Goal: Information Seeking & Learning: Learn about a topic

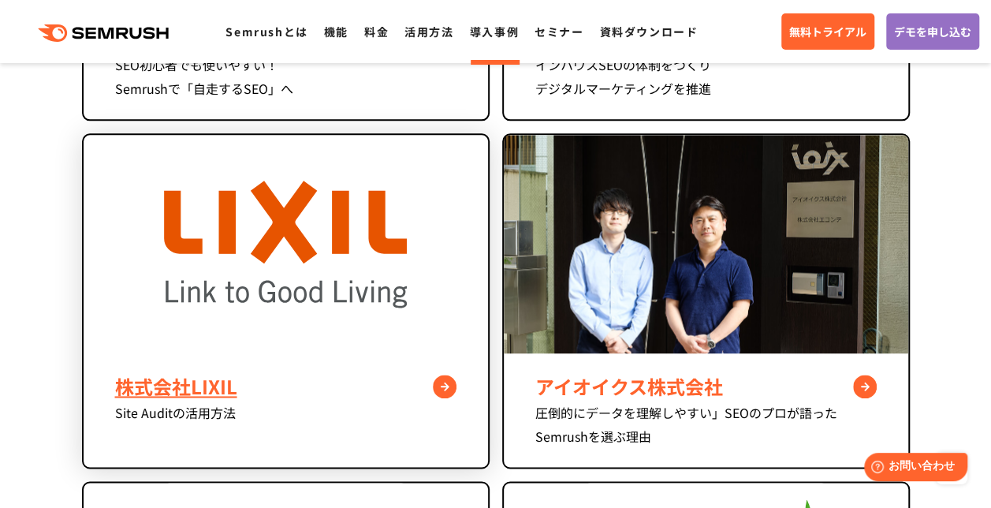
scroll to position [970, 0]
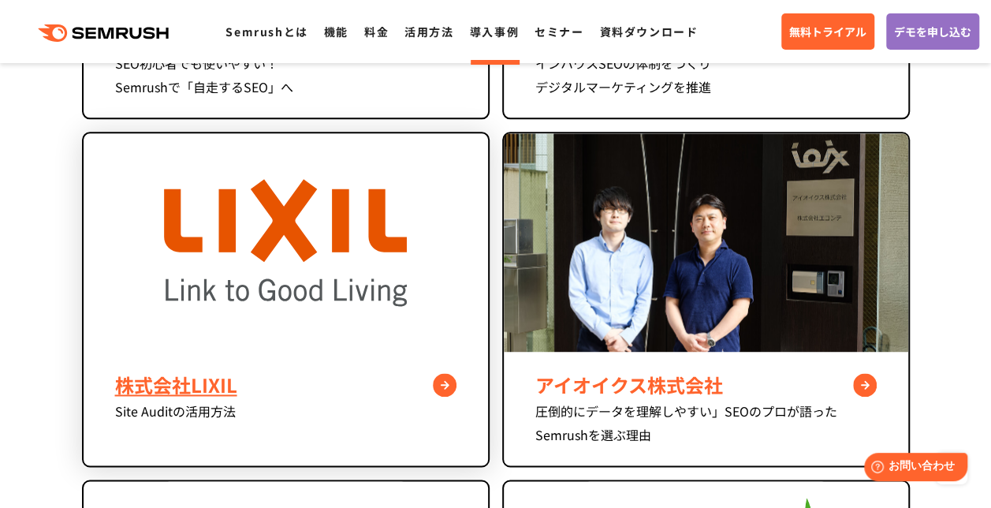
click at [208, 376] on div "株式会社LIXIL" at bounding box center [285, 385] width 341 height 28
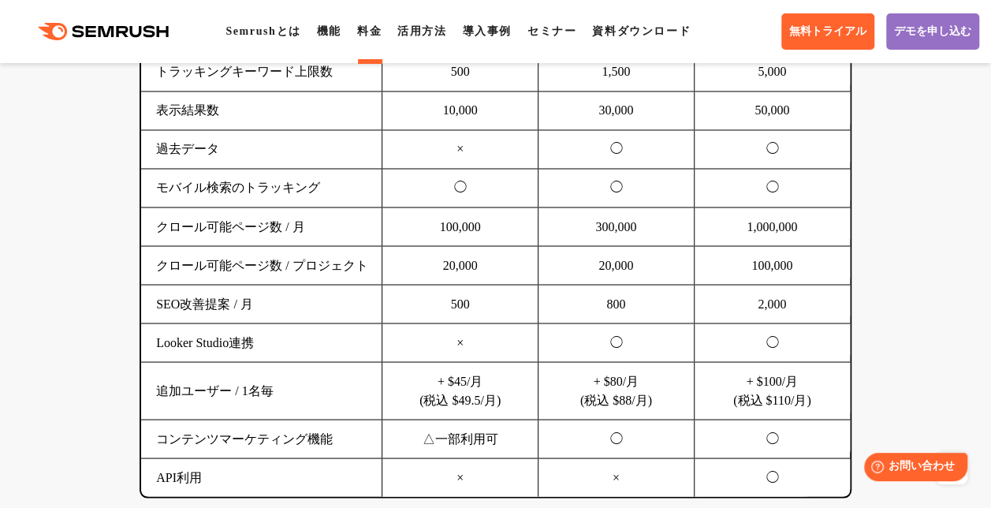
scroll to position [1236, 0]
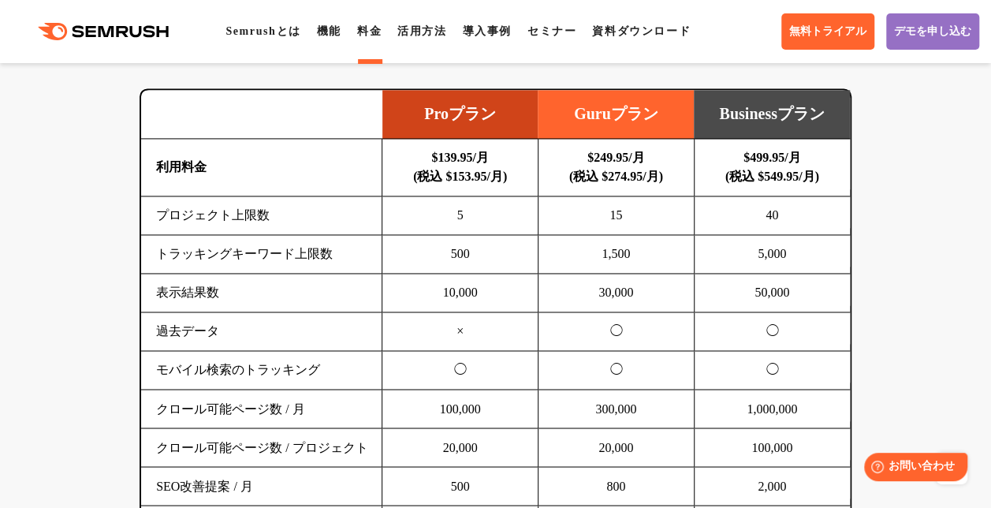
scroll to position [1099, 0]
